Goal: Navigation & Orientation: Find specific page/section

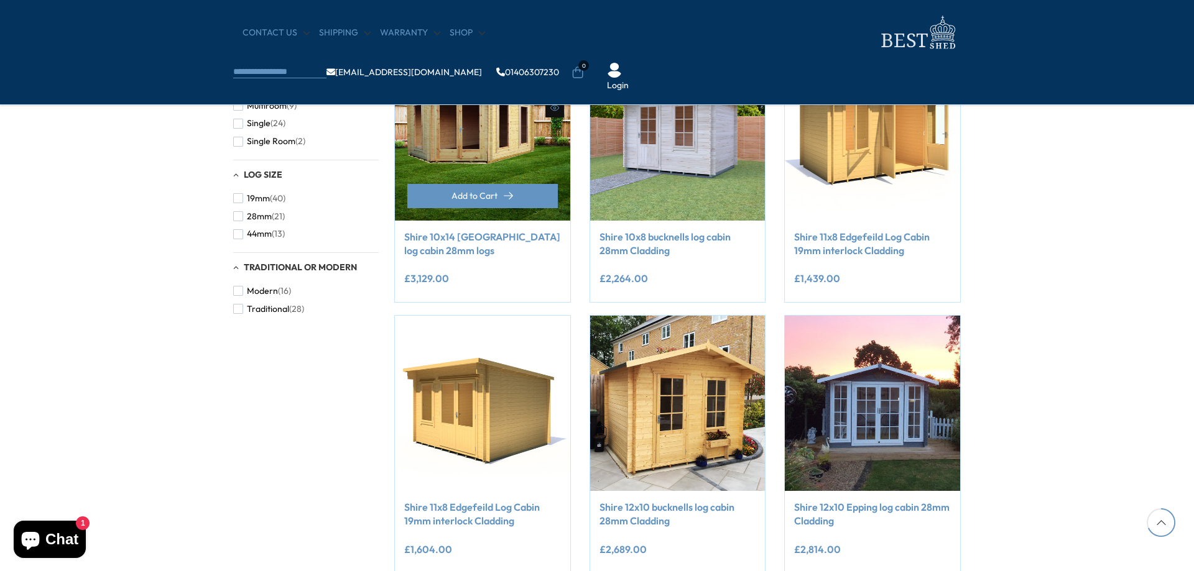
scroll to position [933, 0]
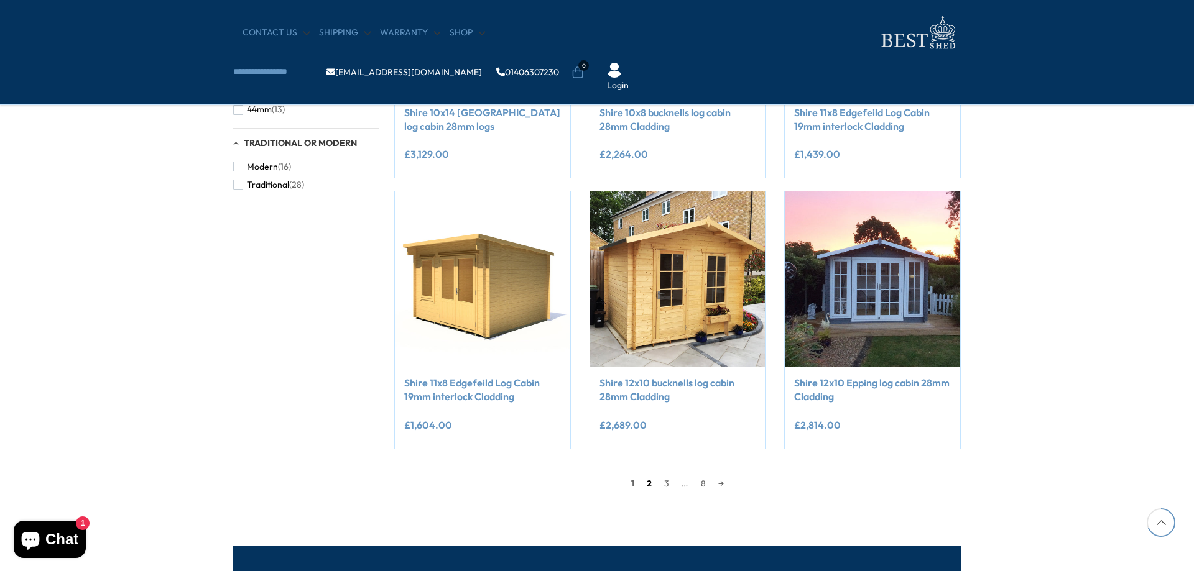
click at [647, 486] on link "2" at bounding box center [648, 483] width 17 height 19
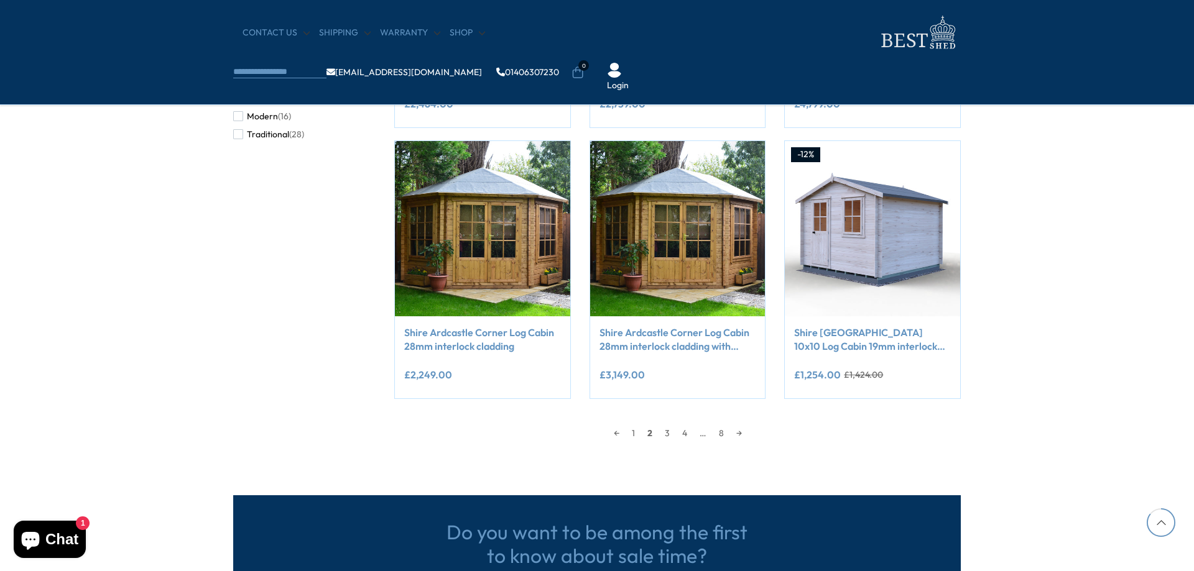
scroll to position [1169, 0]
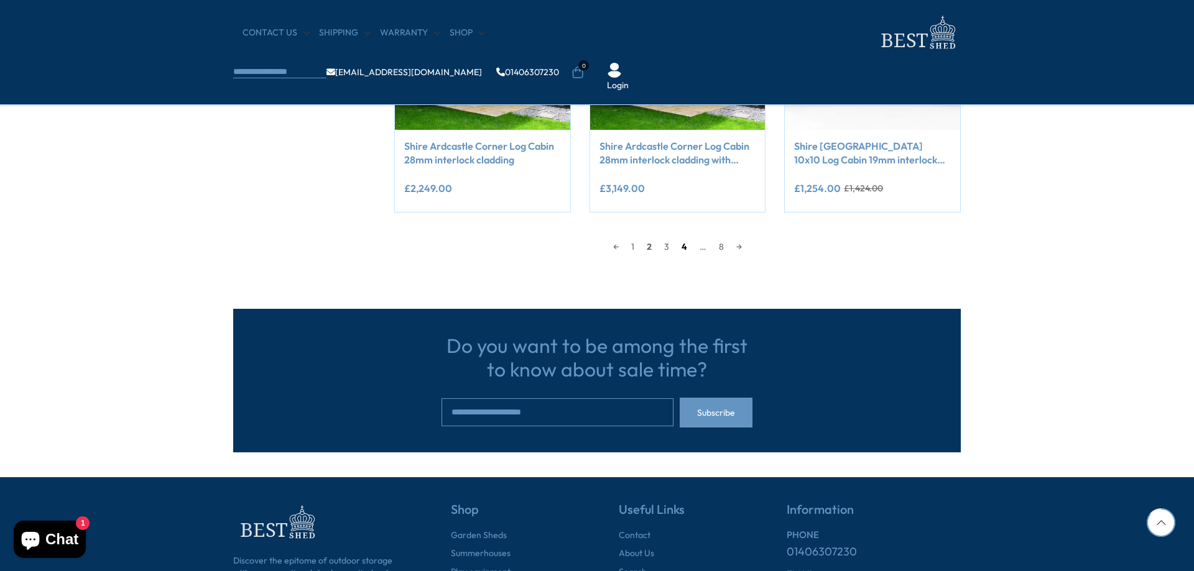
click at [678, 247] on link "4" at bounding box center [684, 247] width 18 height 19
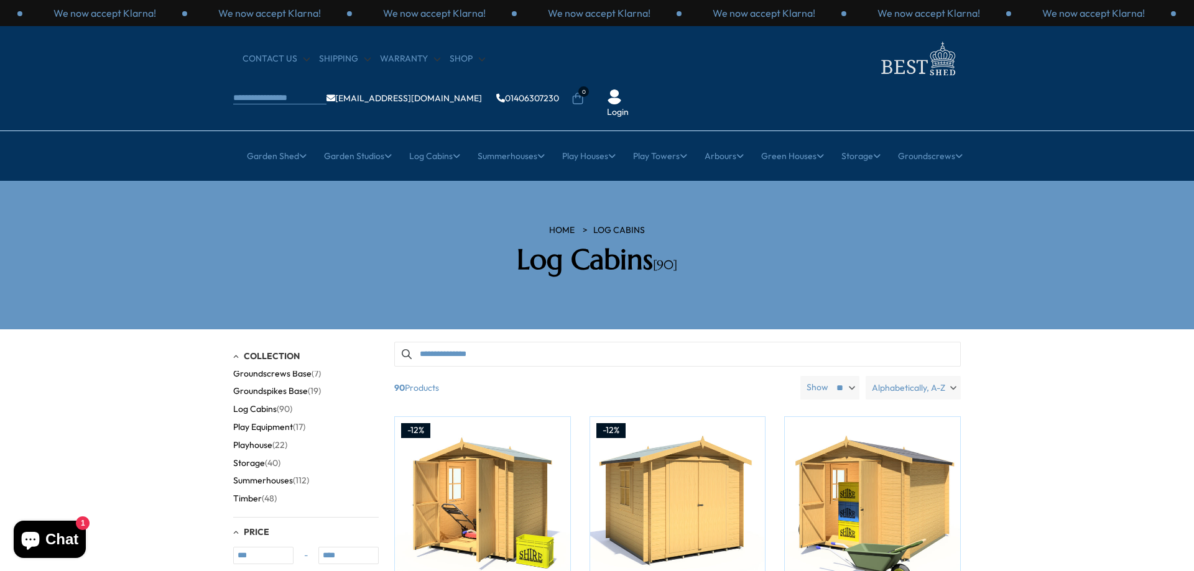
scroll to position [62, 0]
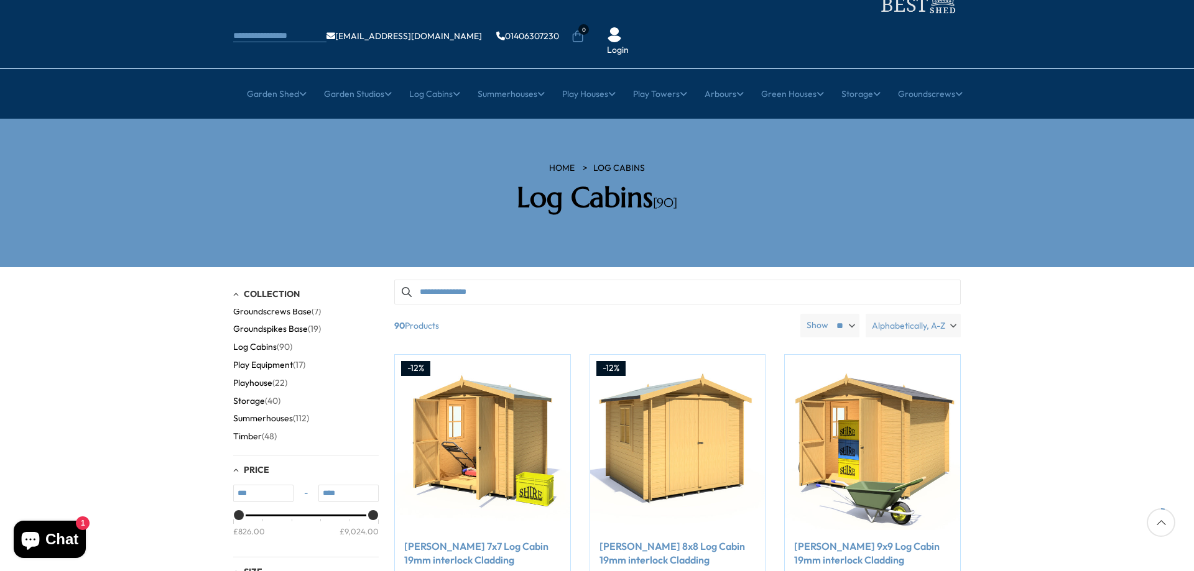
click at [287, 413] on span "Summerhouses" at bounding box center [263, 418] width 60 height 11
